Goal: Find contact information

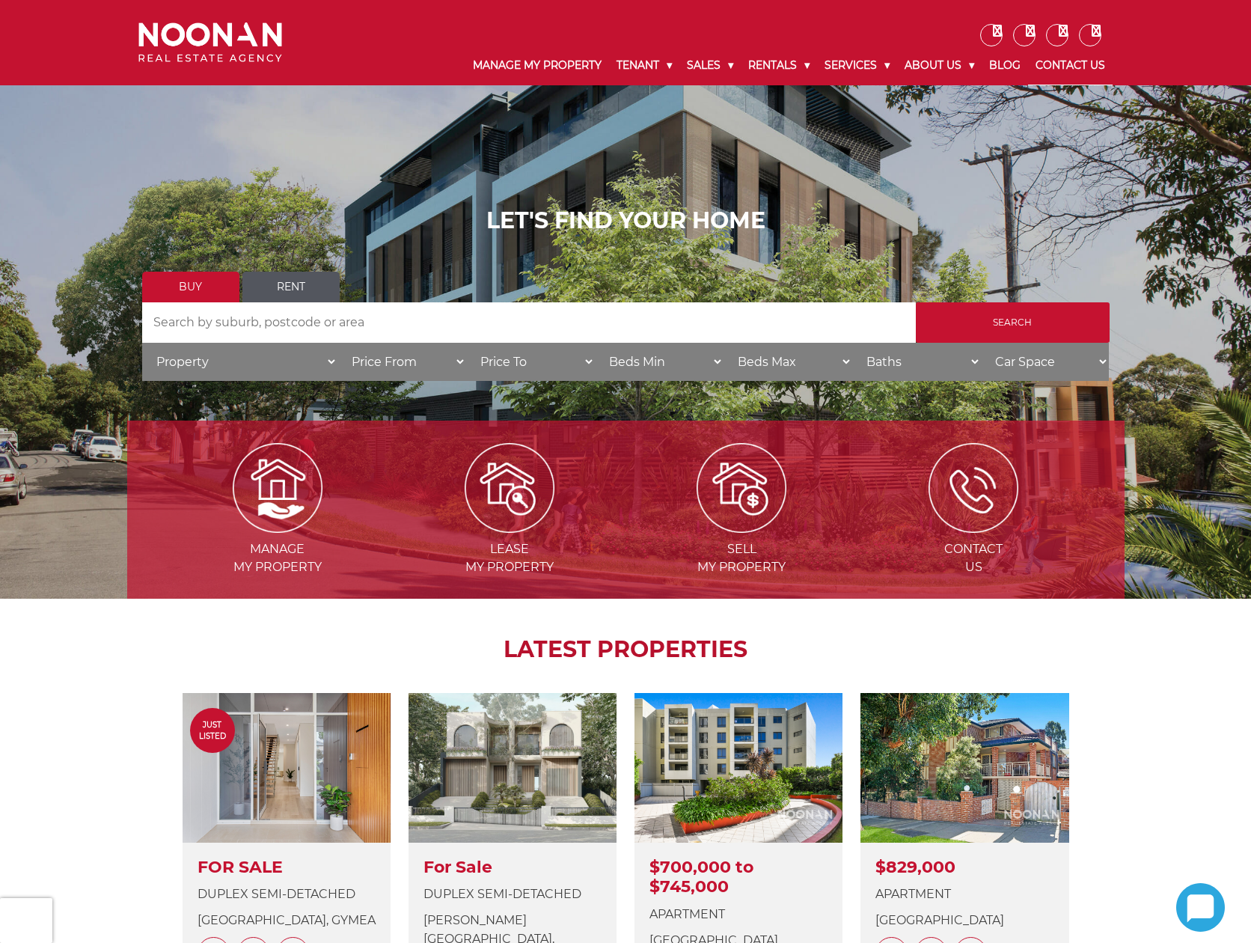
click at [1049, 64] on link "Contact Us" at bounding box center [1070, 65] width 85 height 39
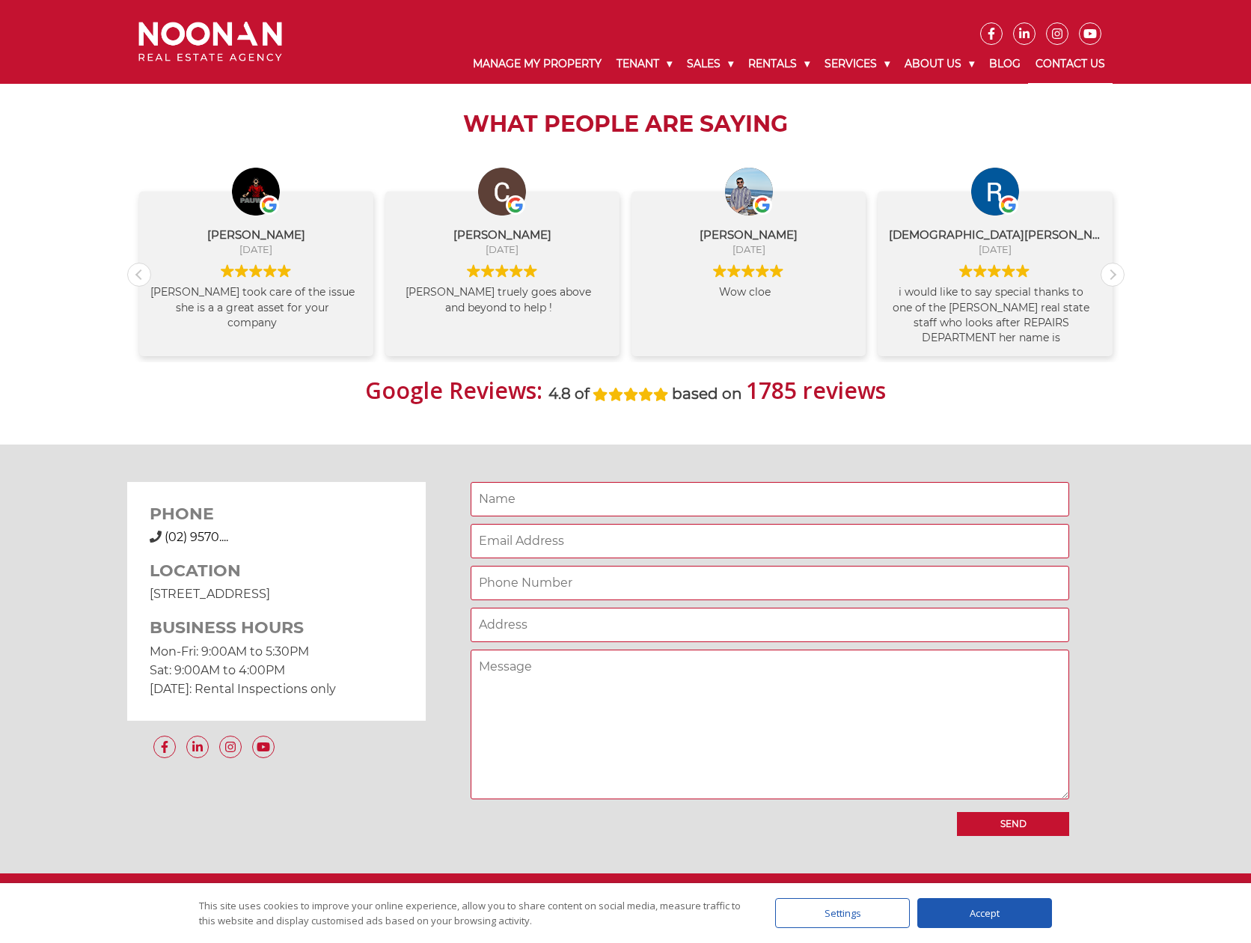
scroll to position [898, 0]
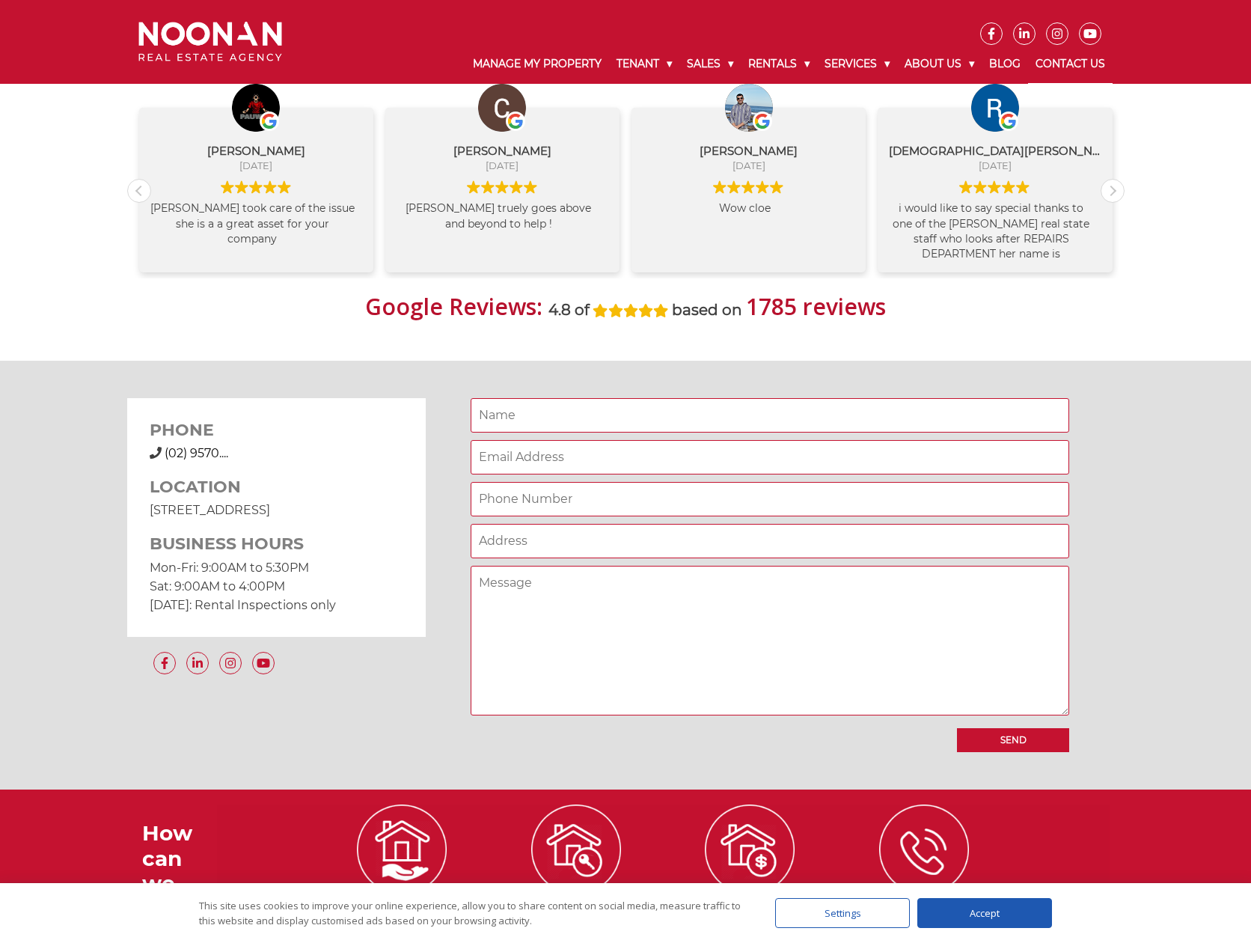
drag, startPoint x: 383, startPoint y: 509, endPoint x: 142, endPoint y: 507, distance: 240.9
click at [142, 507] on div "PHONE [PHONE_NUMBER] (02) 9570.... LOCATION [STREET_ADDRESS] BUSINESS HOURS Mon…" at bounding box center [276, 517] width 299 height 238
copy p "[STREET_ADDRESS]"
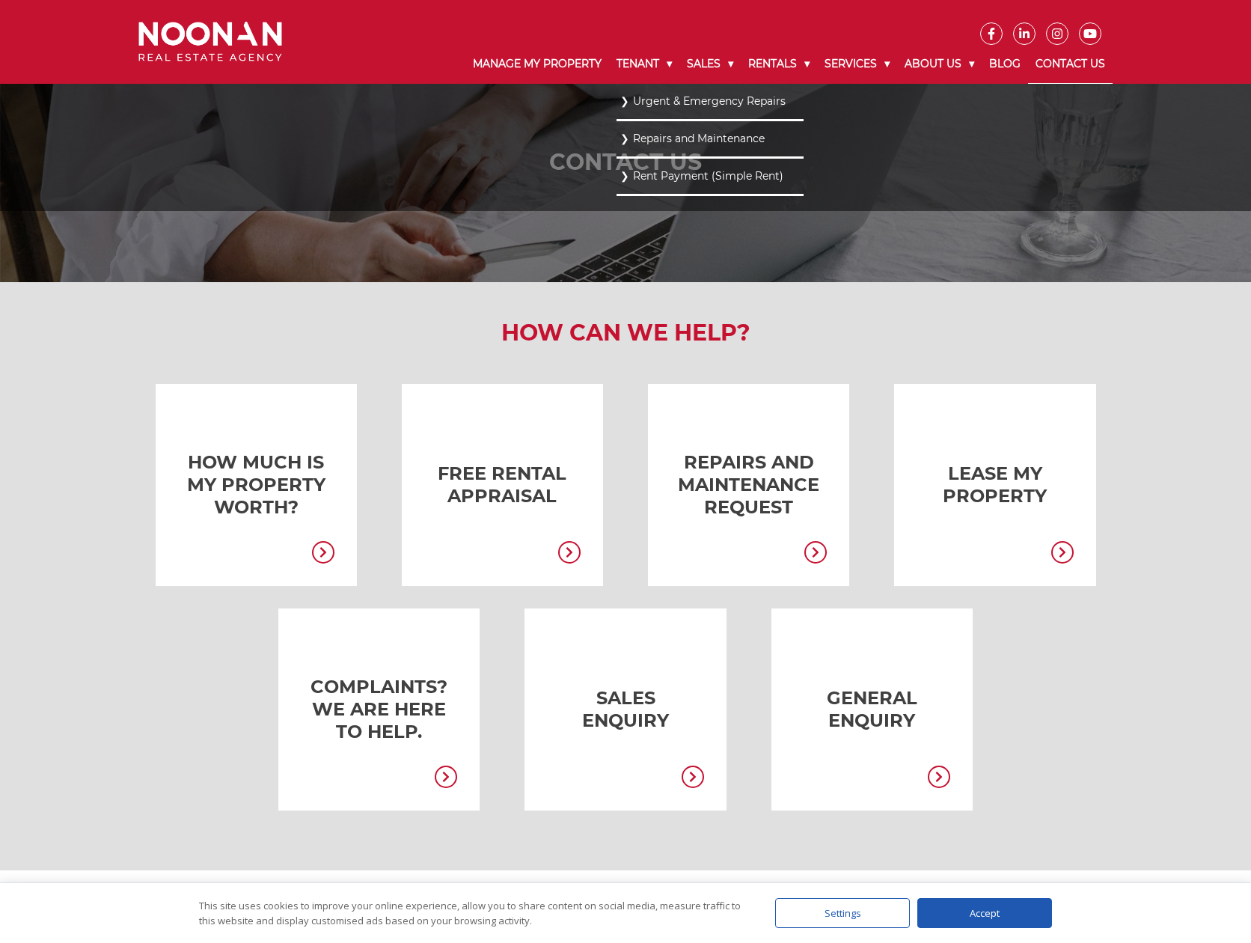
scroll to position [0, 0]
